Goal: Task Accomplishment & Management: Manage account settings

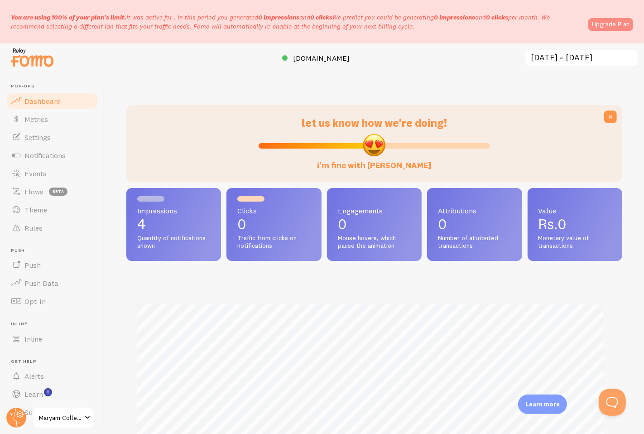
click at [624, 25] on link "Upgrade Plan" at bounding box center [610, 24] width 45 height 13
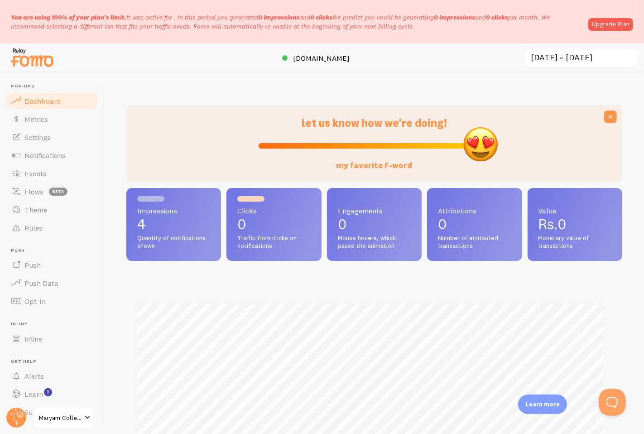
drag, startPoint x: 369, startPoint y: 143, endPoint x: 482, endPoint y: 143, distance: 112.3
type input "100"
click at [481, 143] on input "my favorite F-word" at bounding box center [375, 145] width 232 height 11
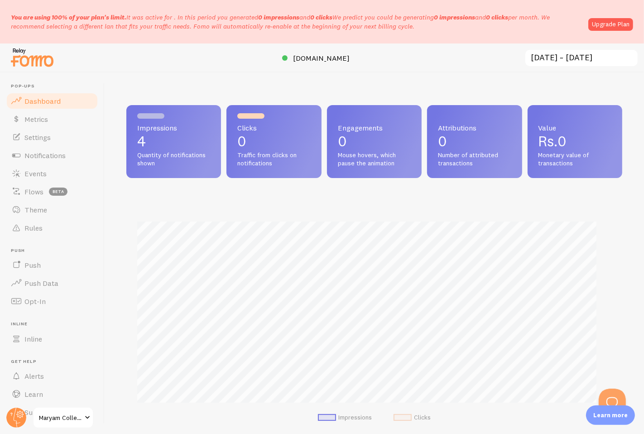
scroll to position [452779, 452528]
